Goal: Task Accomplishment & Management: Manage account settings

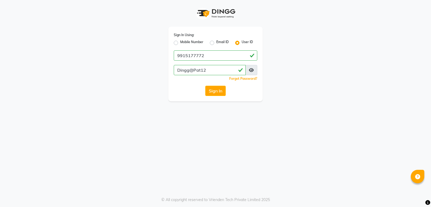
click at [180, 43] on label "Mobile Number" at bounding box center [191, 43] width 23 height 6
click at [180, 43] on input "Mobile Number" at bounding box center [182, 42] width 4 height 4
radio input "true"
radio input "false"
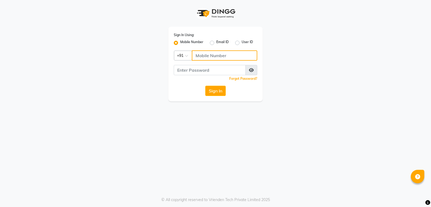
click at [198, 54] on input "Username" at bounding box center [224, 55] width 65 height 10
click at [208, 55] on input "Username" at bounding box center [224, 55] width 65 height 10
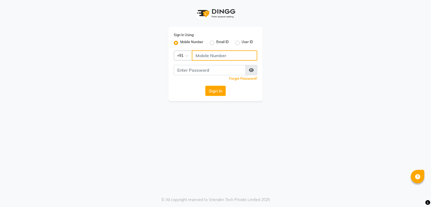
click at [208, 55] on input "Username" at bounding box center [224, 55] width 65 height 10
type input "Dingg@Pat12"
type input "9915177772"
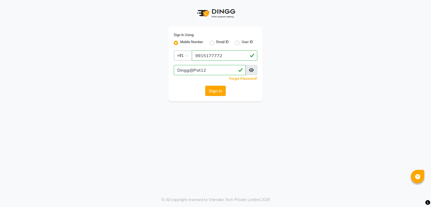
click at [217, 94] on button "Sign In" at bounding box center [215, 91] width 20 height 10
